Goal: Information Seeking & Learning: Learn about a topic

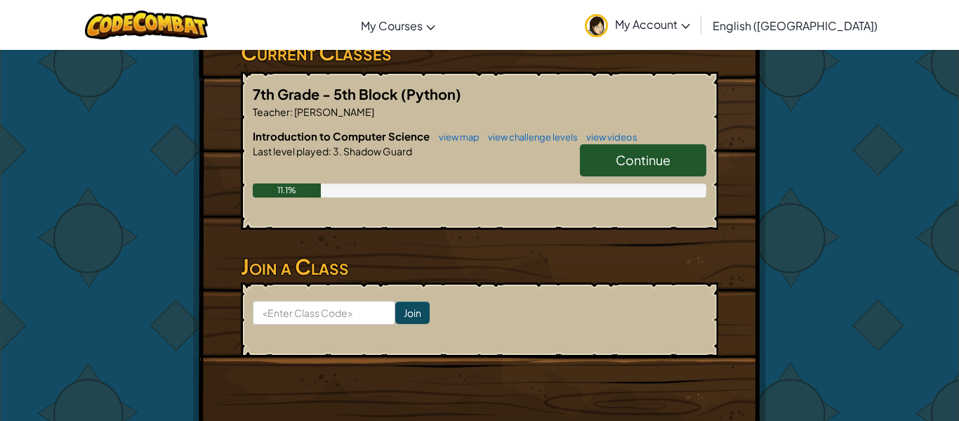
scroll to position [254, 0]
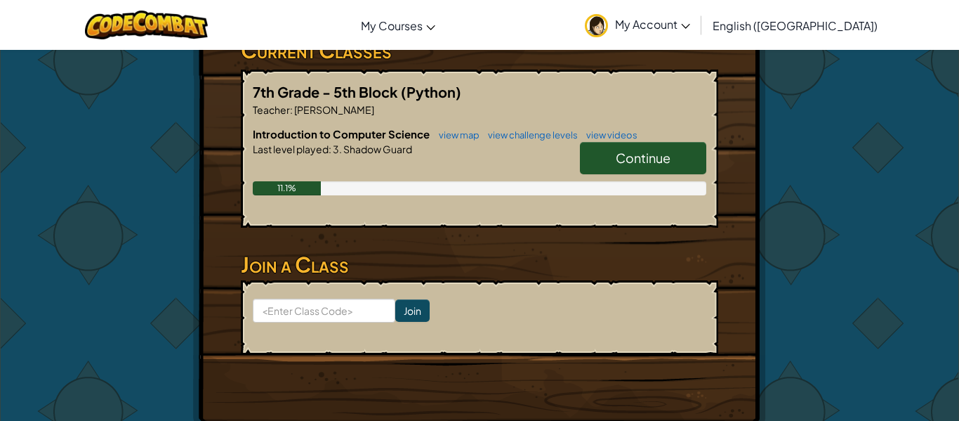
click at [655, 164] on span "Continue" at bounding box center [643, 158] width 55 height 16
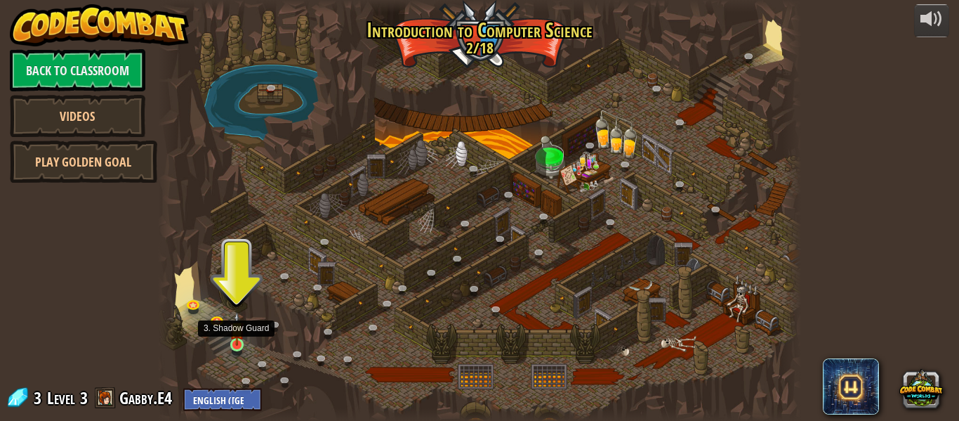
click at [238, 336] on img at bounding box center [237, 329] width 15 height 34
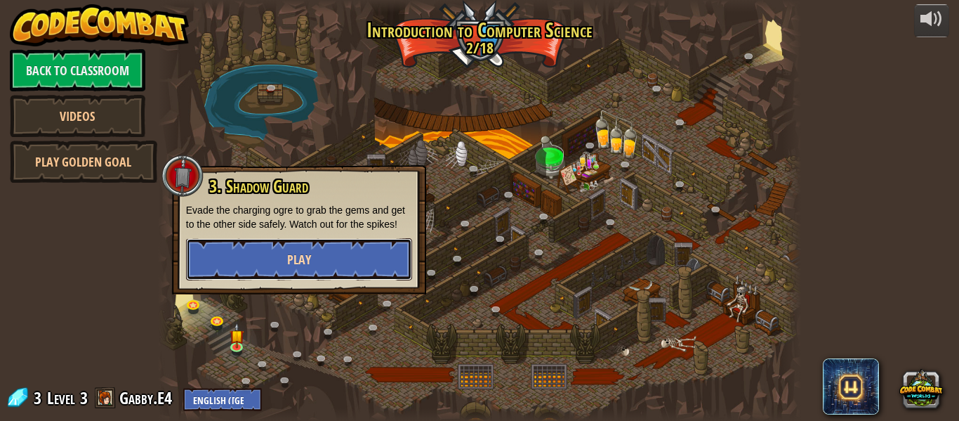
click at [268, 252] on button "Play" at bounding box center [299, 259] width 226 height 42
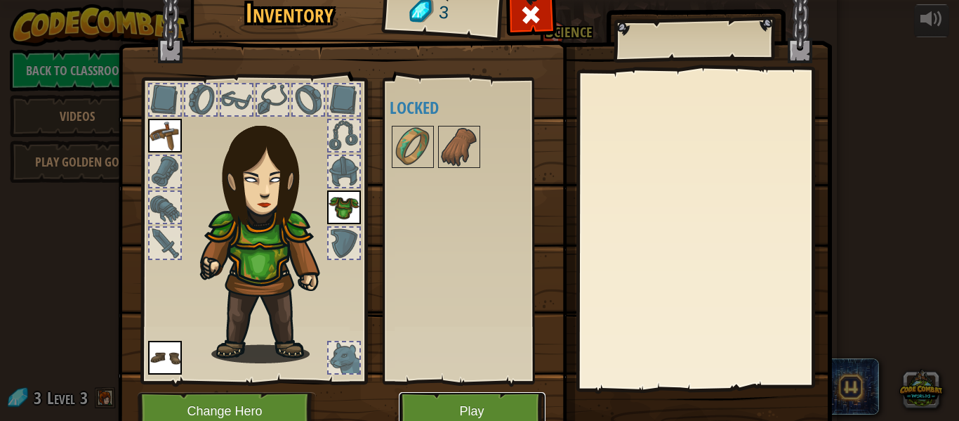
click at [445, 405] on button "Play" at bounding box center [472, 411] width 147 height 39
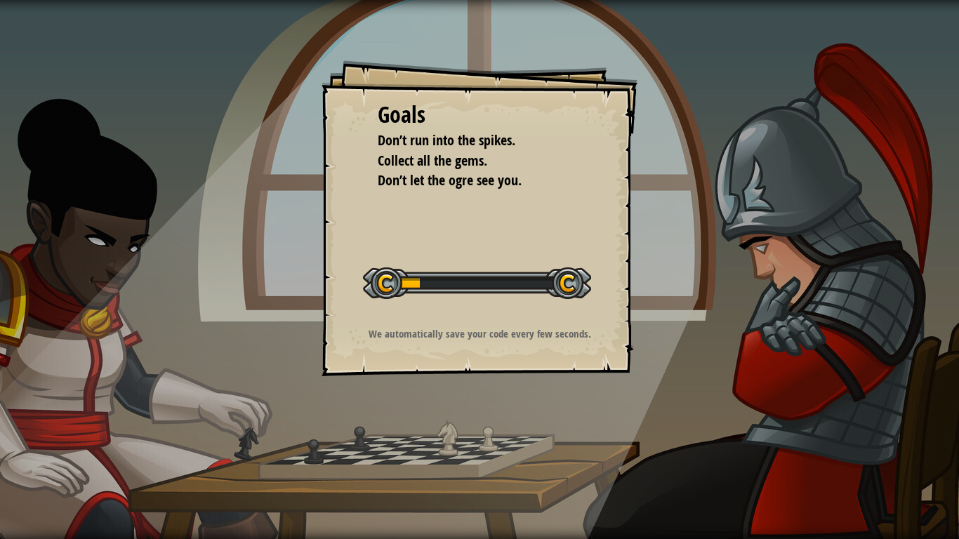
click at [501, 397] on div "Goals Don’t run into the spikes. Collect all the gems. Don’t let the ogre see y…" at bounding box center [479, 269] width 959 height 539
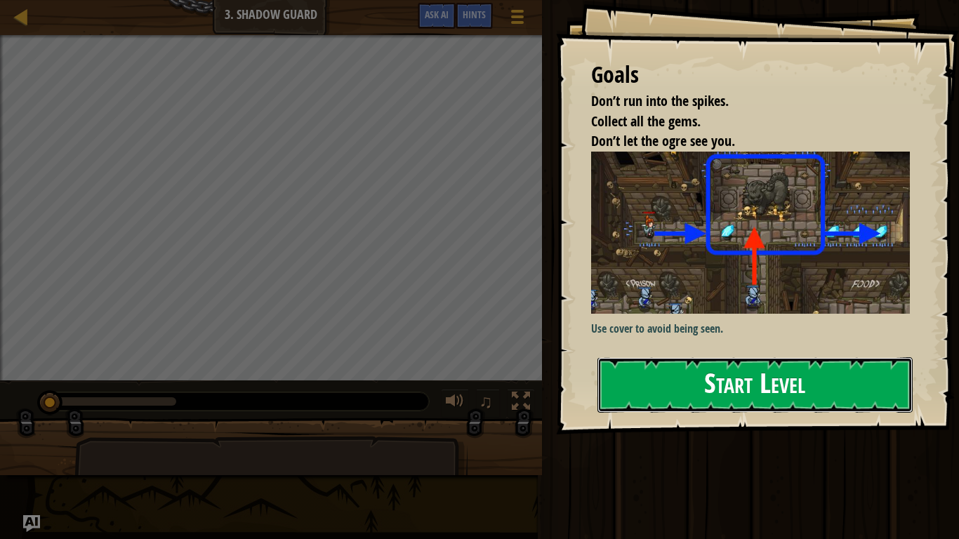
click at [666, 357] on button "Start Level" at bounding box center [755, 384] width 315 height 55
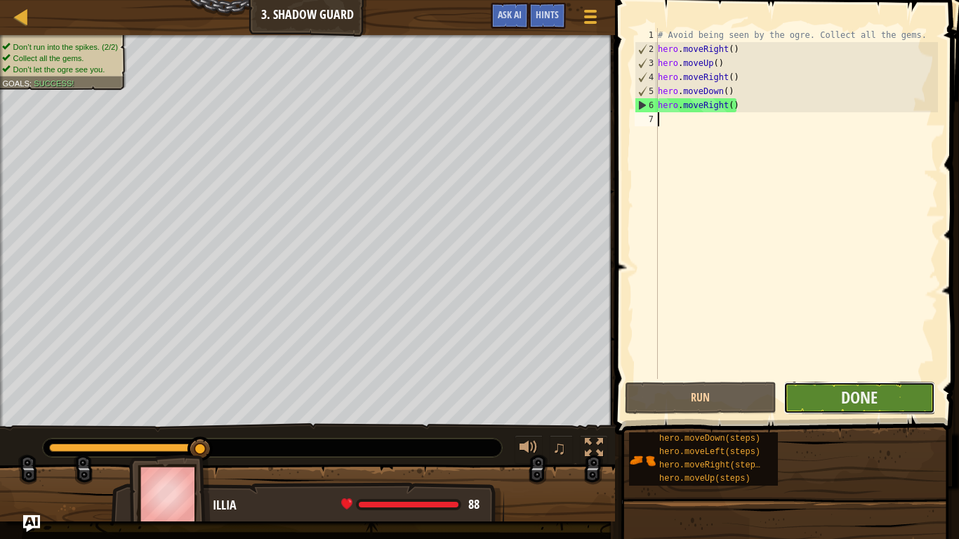
click at [834, 401] on button "Done" at bounding box center [860, 398] width 152 height 32
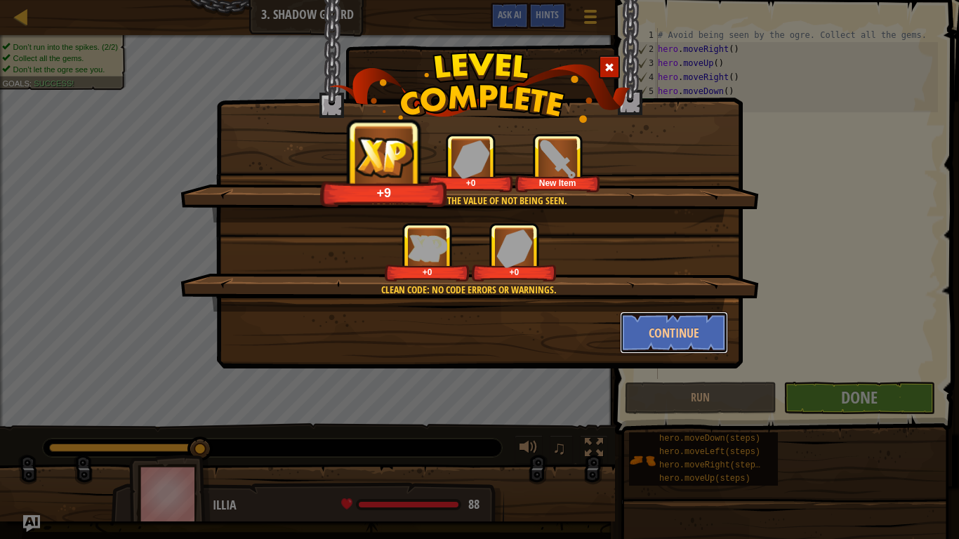
click at [640, 339] on button "Continue" at bounding box center [674, 333] width 109 height 42
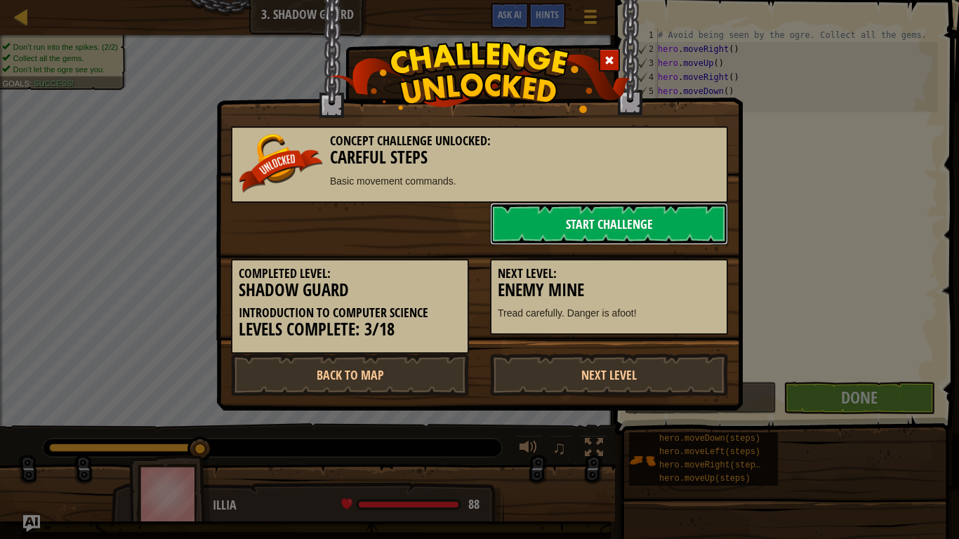
click at [611, 224] on link "Start Challenge" at bounding box center [609, 224] width 238 height 42
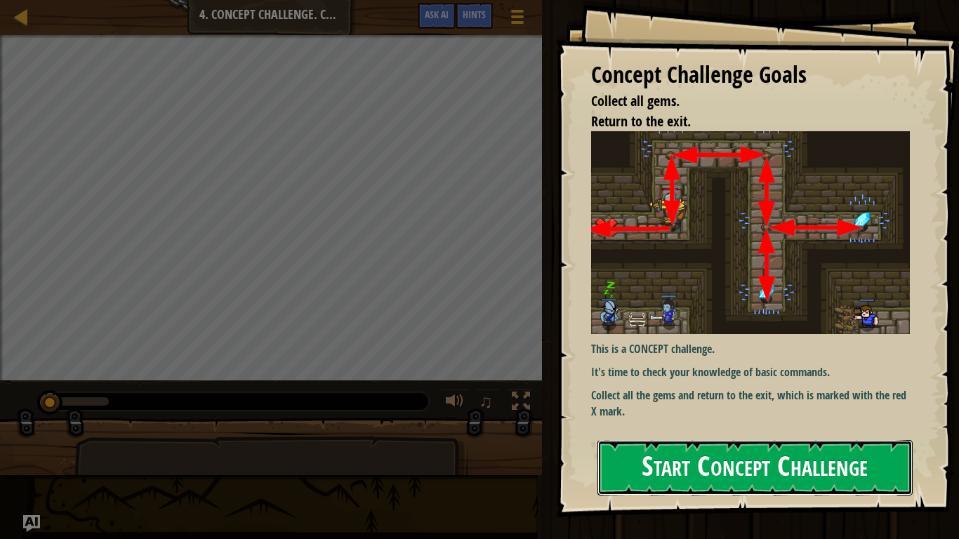
click at [747, 420] on button "Start Concept Challenge" at bounding box center [755, 467] width 315 height 55
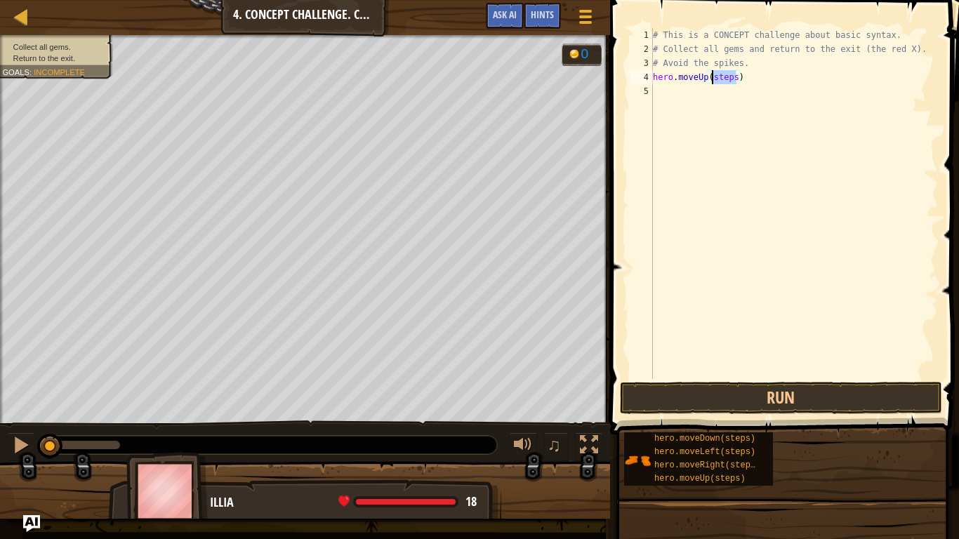
drag, startPoint x: 737, startPoint y: 77, endPoint x: 716, endPoint y: 78, distance: 21.8
click at [716, 78] on div "# This is a CONCEPT challenge about basic syntax. # Collect all gems and return…" at bounding box center [794, 217] width 288 height 379
type textarea "hero.moveUp()"
click at [660, 91] on div "# This is a CONCEPT challenge about basic syntax. # Collect all gems and return…" at bounding box center [794, 217] width 288 height 379
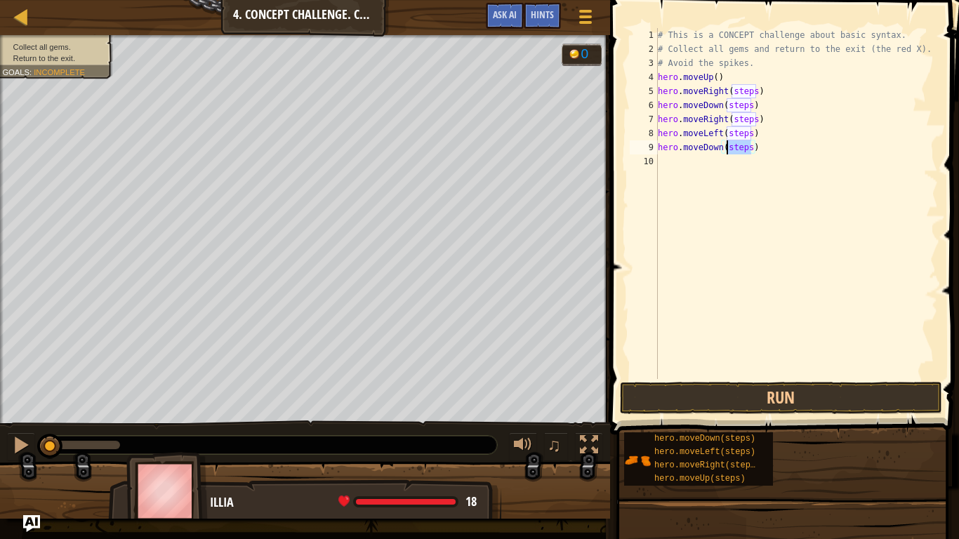
drag, startPoint x: 751, startPoint y: 148, endPoint x: 729, endPoint y: 149, distance: 22.5
click at [729, 149] on div "# This is a CONCEPT challenge about basic syntax. # Collect all gems and return…" at bounding box center [796, 217] width 283 height 379
drag, startPoint x: 751, startPoint y: 131, endPoint x: 728, endPoint y: 129, distance: 23.9
click at [728, 129] on div "# This is a CONCEPT challenge about basic syntax. # Collect all gems and return…" at bounding box center [796, 217] width 283 height 379
drag, startPoint x: 757, startPoint y: 119, endPoint x: 735, endPoint y: 117, distance: 22.5
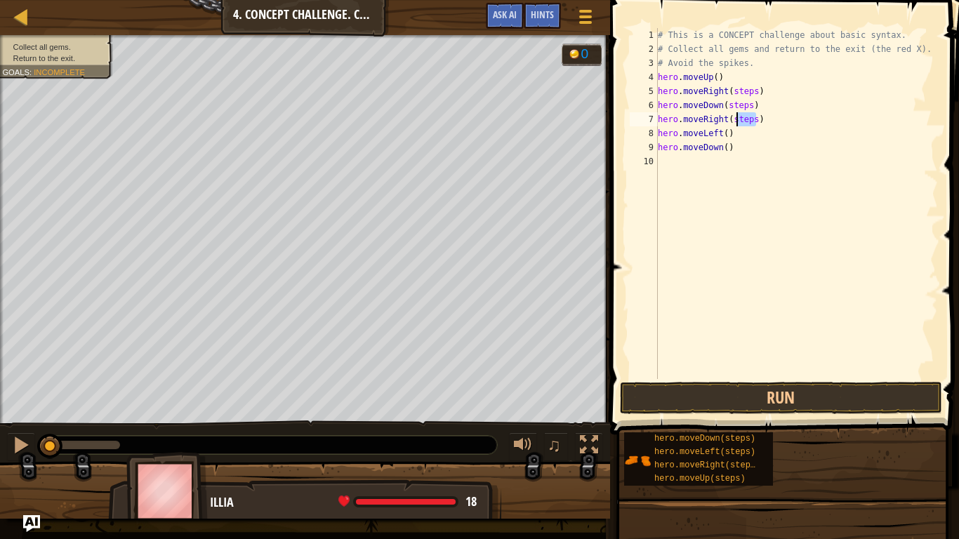
click at [735, 117] on div "# This is a CONCEPT challenge about basic syntax. # Collect all gems and return…" at bounding box center [796, 217] width 283 height 379
drag, startPoint x: 752, startPoint y: 105, endPoint x: 728, endPoint y: 103, distance: 24.6
click at [728, 103] on div "# This is a CONCEPT challenge about basic syntax. # Collect all gems and return…" at bounding box center [796, 217] width 283 height 379
drag, startPoint x: 756, startPoint y: 88, endPoint x: 733, endPoint y: 89, distance: 23.2
click at [733, 89] on div "# This is a CONCEPT challenge about basic syntax. # Collect all gems and return…" at bounding box center [796, 217] width 283 height 379
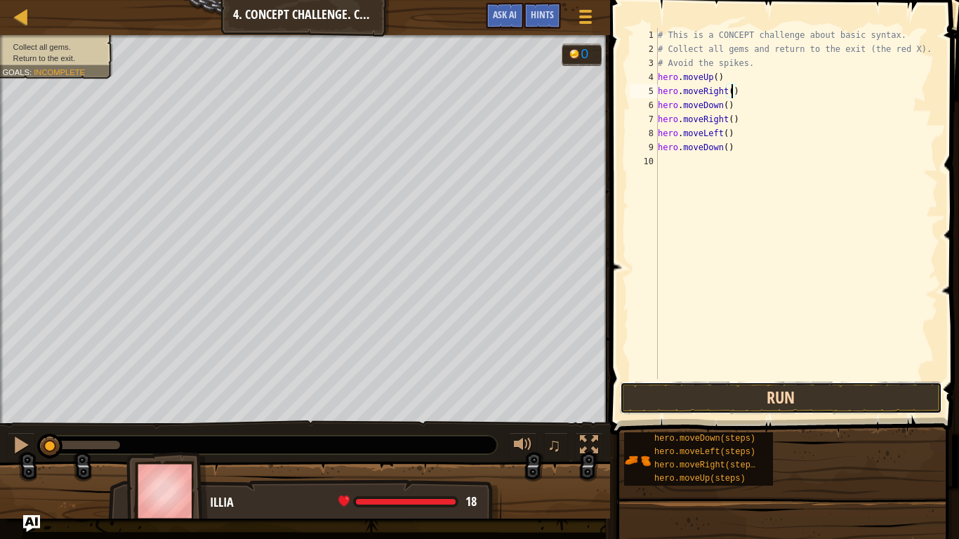
click at [782, 387] on button "Run" at bounding box center [781, 398] width 322 height 32
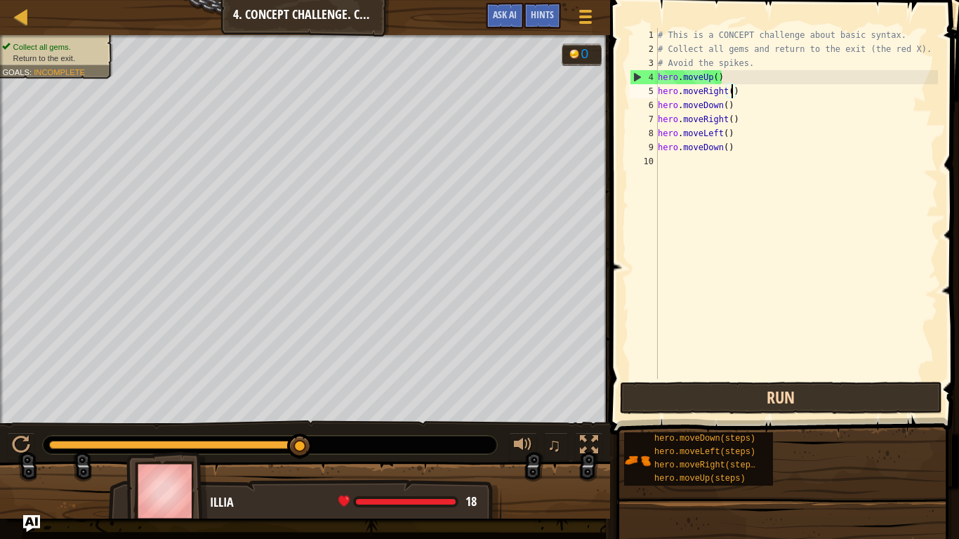
type textarea "hero.moveRight(`)"
click at [688, 169] on div "# This is a CONCEPT challenge about basic syntax. # Collect all gems and return…" at bounding box center [796, 217] width 283 height 379
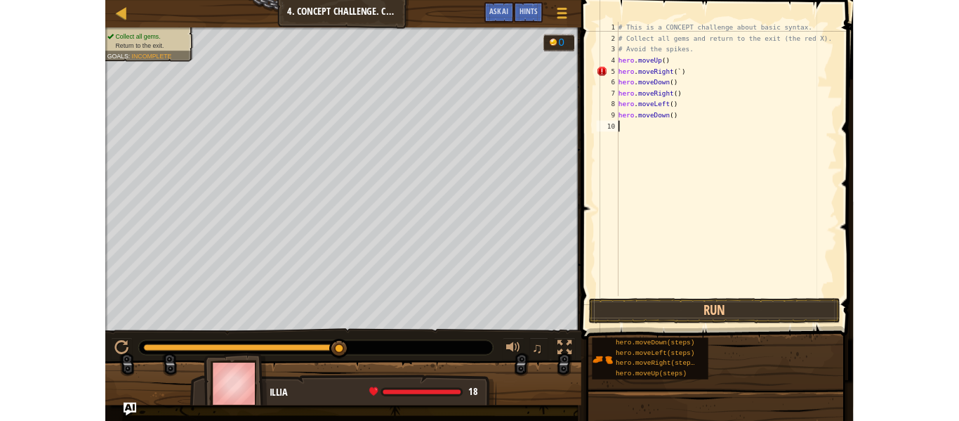
scroll to position [6, 0]
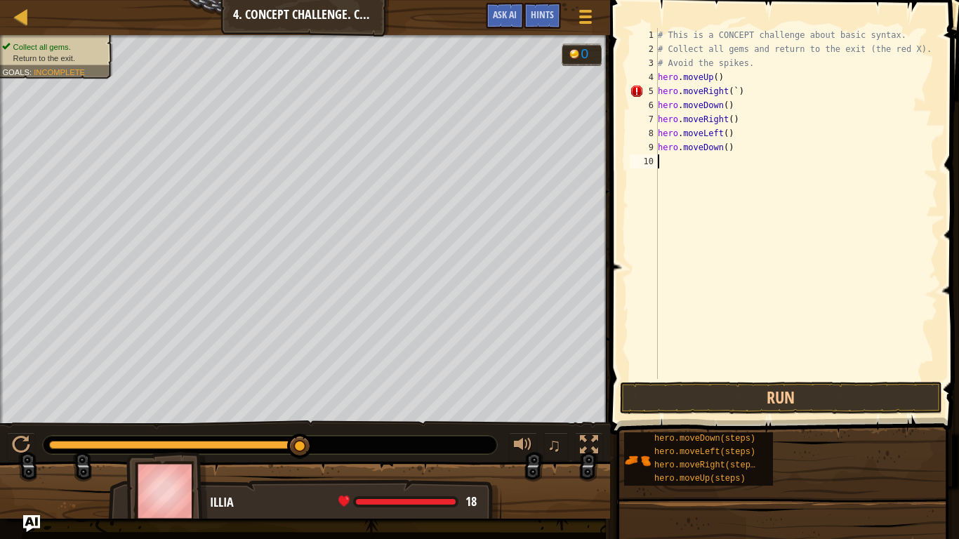
click at [738, 91] on div "# This is a CONCEPT challenge about basic syntax. # Collect all gems and return…" at bounding box center [796, 217] width 283 height 379
type textarea "hero.moveRight()"
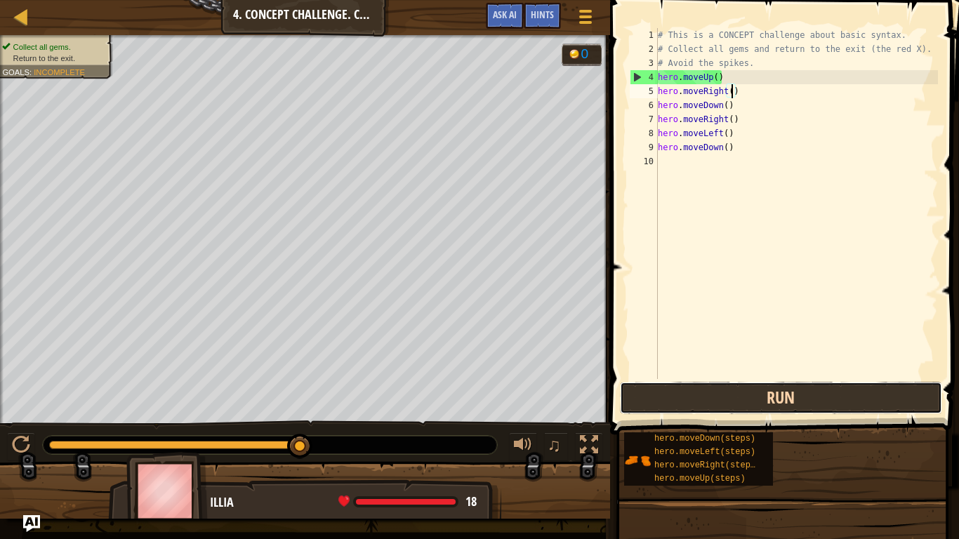
click at [736, 390] on button "Run" at bounding box center [781, 398] width 322 height 32
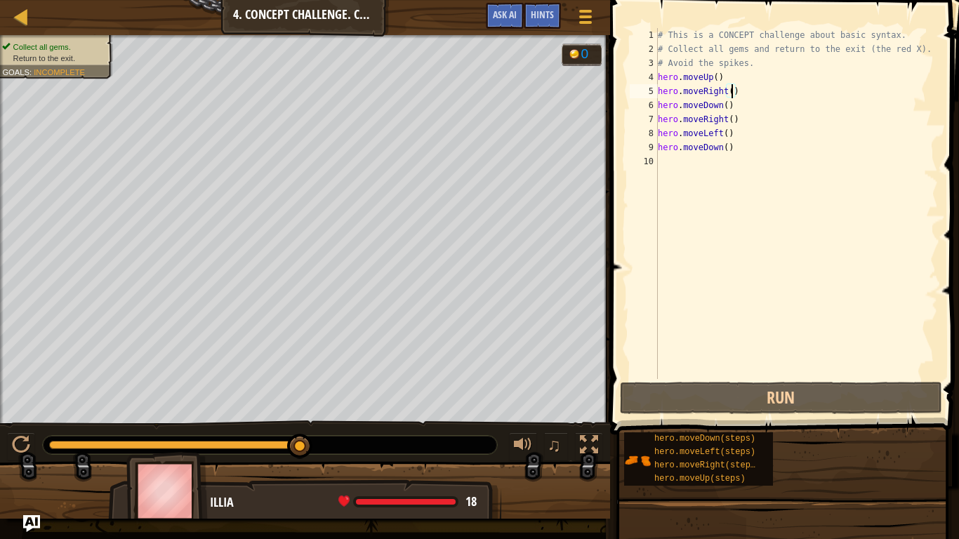
click at [664, 163] on div "# This is a CONCEPT challenge about basic syntax. # Collect all gems and return…" at bounding box center [796, 217] width 283 height 379
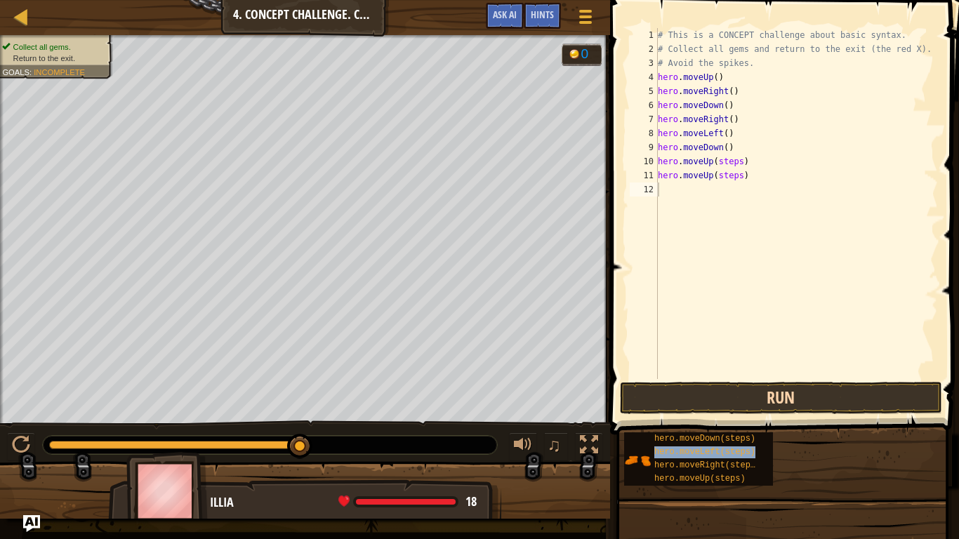
type textarea "hero.moveLeft(steps)"
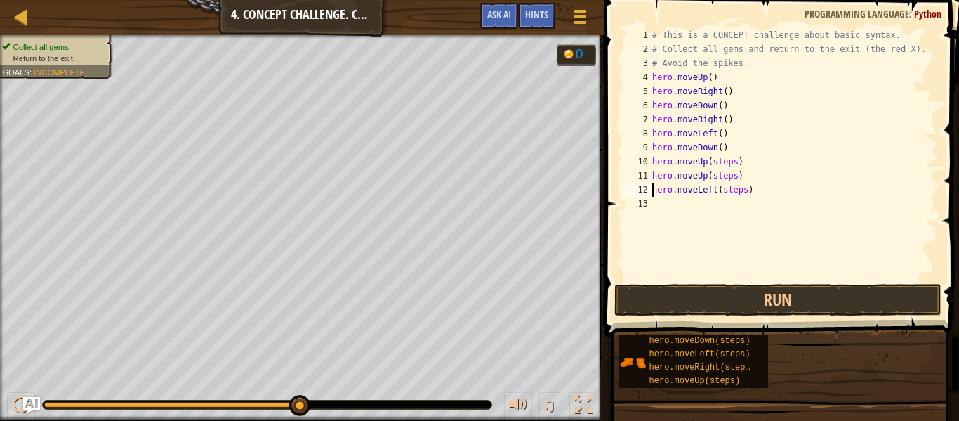
click at [653, 204] on div "# This is a CONCEPT challenge about basic syntax. # Collect all gems and return…" at bounding box center [794, 168] width 289 height 281
drag, startPoint x: 738, startPoint y: 160, endPoint x: 713, endPoint y: 159, distance: 24.6
click at [713, 159] on div "# This is a CONCEPT challenge about basic syntax. # Collect all gems and return…" at bounding box center [794, 168] width 289 height 281
drag, startPoint x: 737, startPoint y: 176, endPoint x: 714, endPoint y: 176, distance: 23.2
click at [714, 176] on div "# This is a CONCEPT challenge about basic syntax. # Collect all gems and return…" at bounding box center [794, 168] width 289 height 281
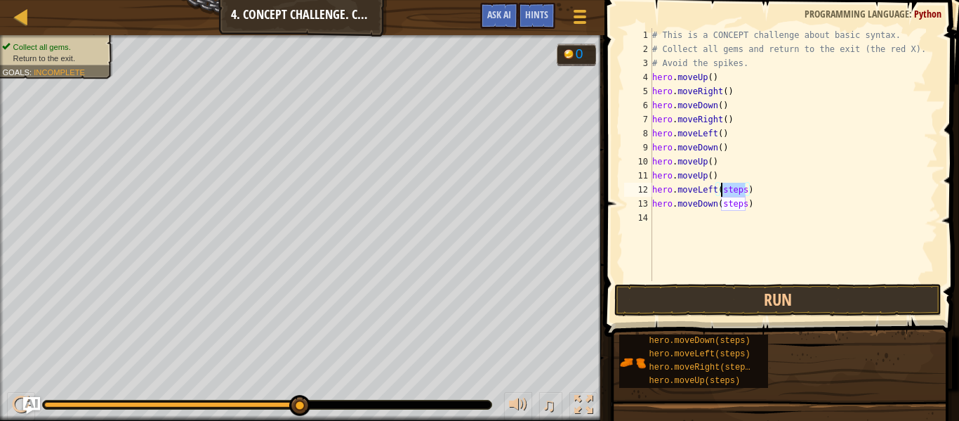
drag, startPoint x: 746, startPoint y: 190, endPoint x: 721, endPoint y: 188, distance: 24.7
click at [721, 188] on div "# This is a CONCEPT challenge about basic syntax. # Collect all gems and return…" at bounding box center [794, 168] width 289 height 281
drag, startPoint x: 744, startPoint y: 204, endPoint x: 725, endPoint y: 204, distance: 19.0
click at [725, 204] on div "# This is a CONCEPT challenge about basic syntax. # Collect all gems and return…" at bounding box center [794, 168] width 289 height 281
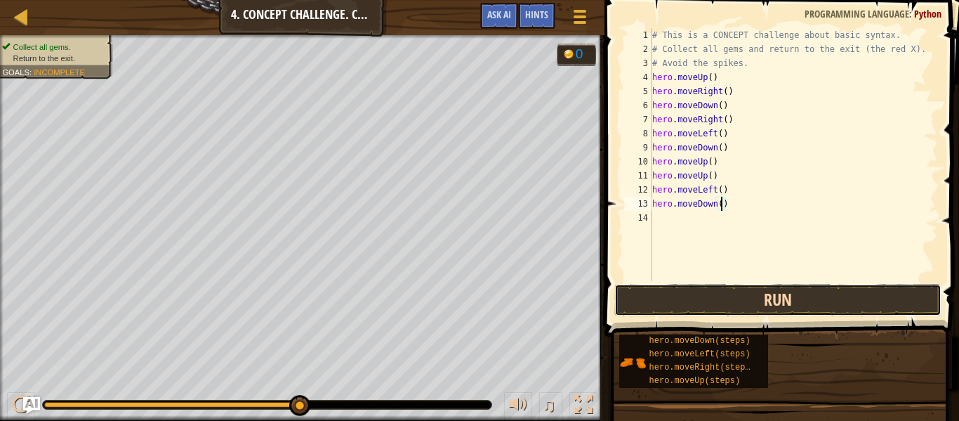
click at [735, 295] on button "Run" at bounding box center [777, 300] width 327 height 32
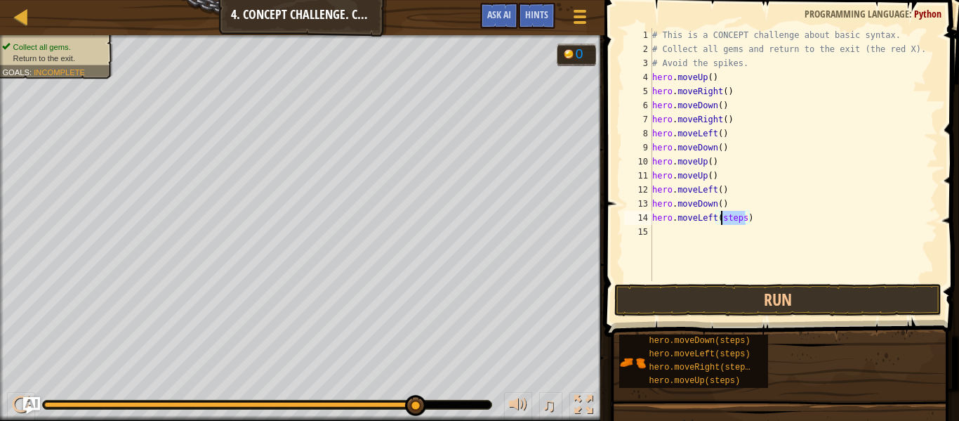
drag, startPoint x: 746, startPoint y: 216, endPoint x: 723, endPoint y: 216, distance: 23.2
click at [723, 216] on div "# This is a CONCEPT challenge about basic syntax. # Collect all gems and return…" at bounding box center [794, 168] width 289 height 281
type textarea "hero.moveLeft()"
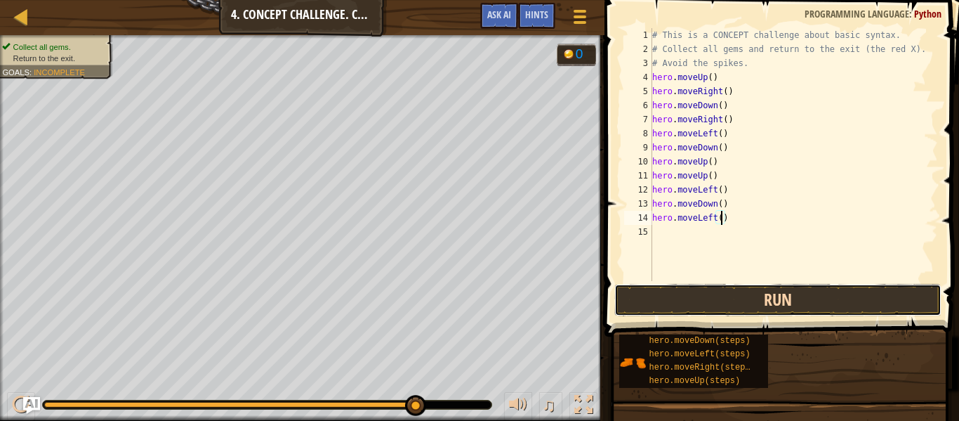
click at [725, 290] on button "Run" at bounding box center [777, 300] width 327 height 32
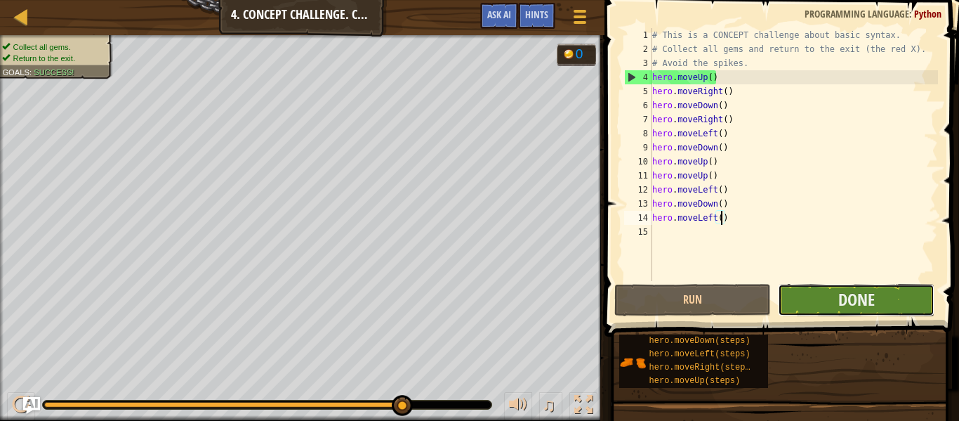
click at [814, 302] on button "Done" at bounding box center [856, 300] width 157 height 32
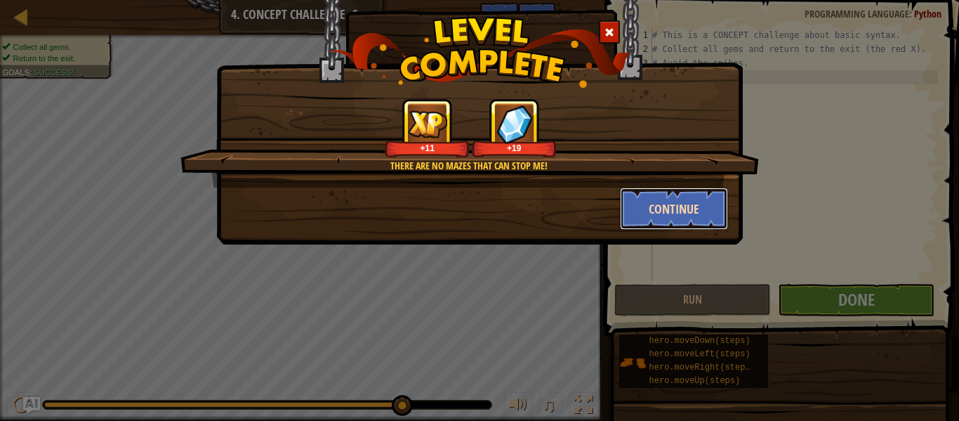
click at [675, 203] on button "Continue" at bounding box center [674, 209] width 109 height 42
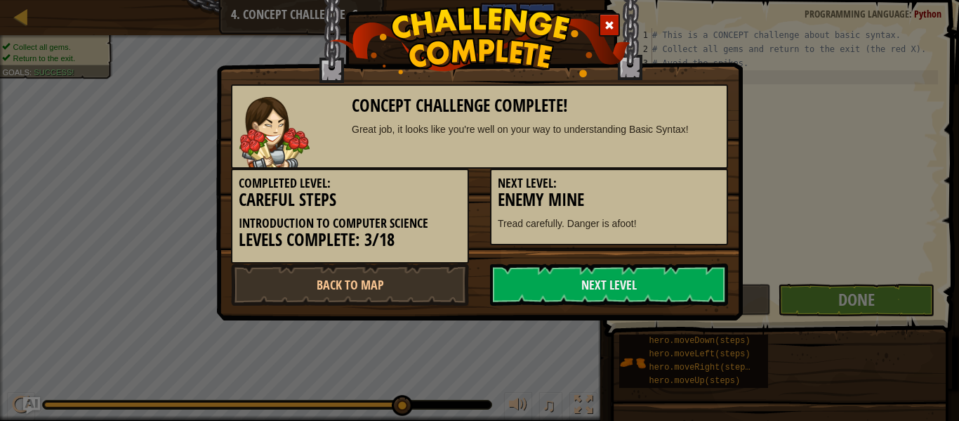
click at [679, 212] on div "Next Level: Enemy Mine Tread carefully. Danger is afoot!" at bounding box center [609, 207] width 238 height 77
click at [600, 277] on link "Next Level" at bounding box center [609, 284] width 238 height 42
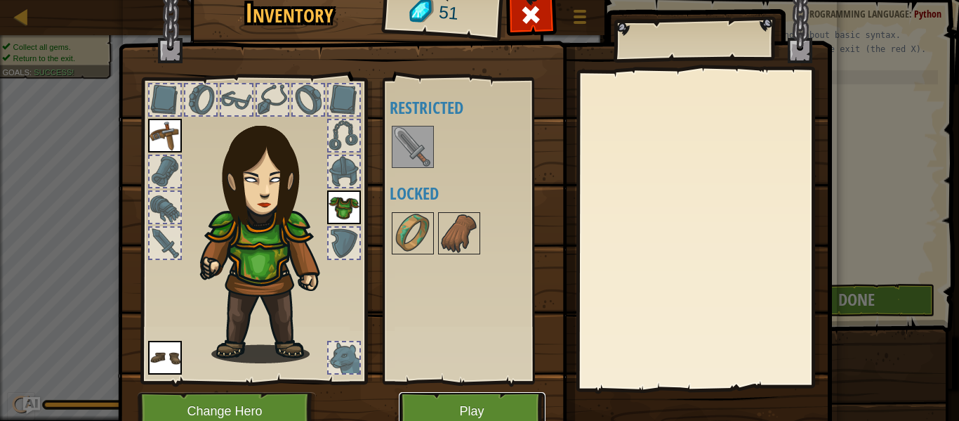
click at [481, 395] on button "Play" at bounding box center [472, 411] width 147 height 39
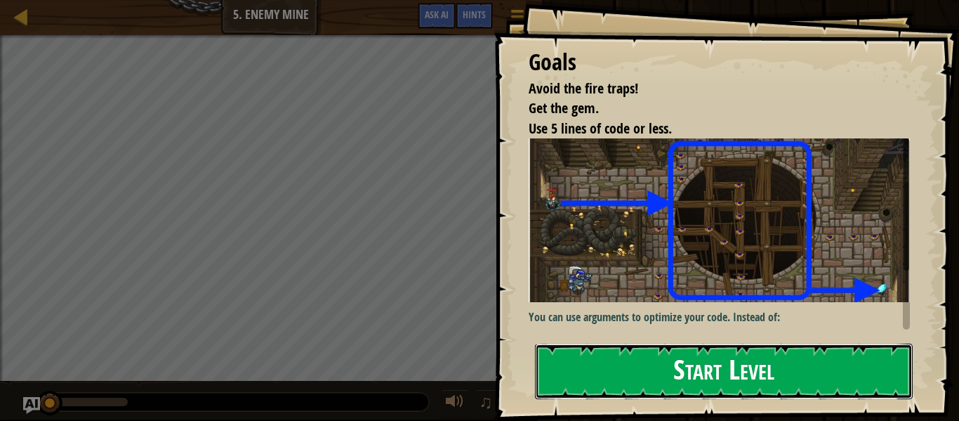
click at [747, 375] on button "Start Level" at bounding box center [724, 370] width 378 height 55
